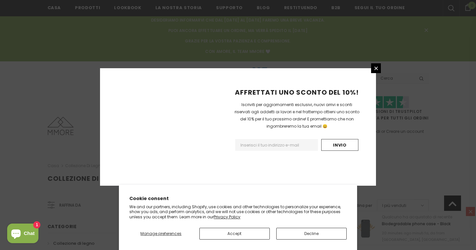
scroll to position [480, 0]
